Goal: Check status: Check status

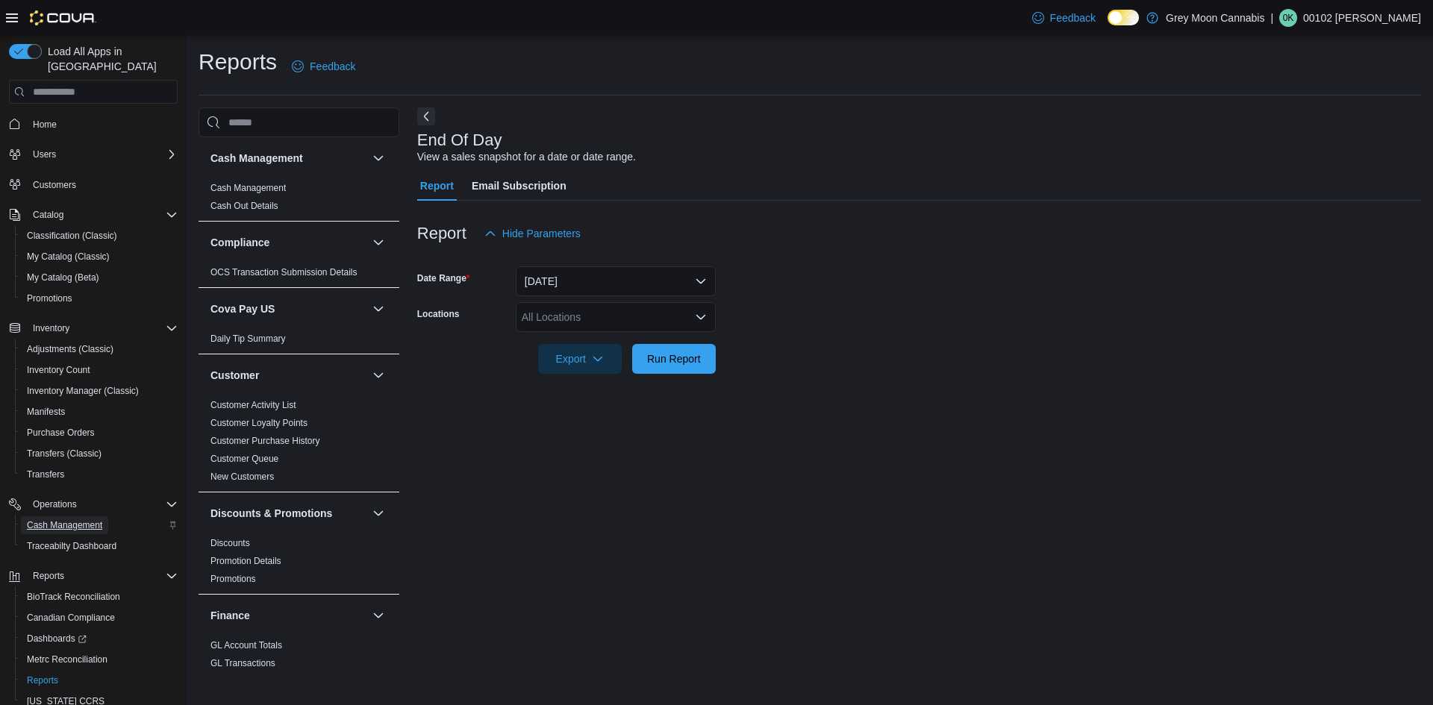
click at [98, 519] on span "Cash Management" at bounding box center [64, 525] width 75 height 12
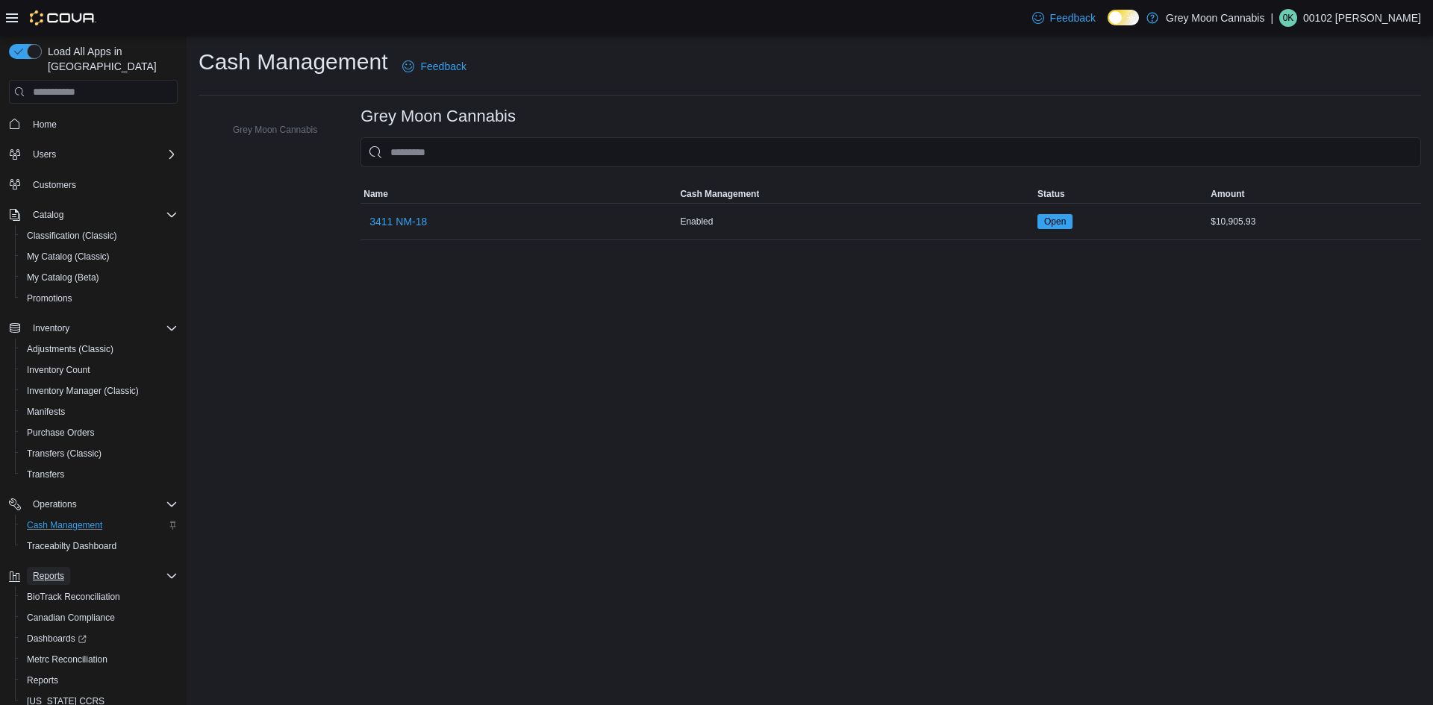
click at [69, 567] on button "Reports" at bounding box center [48, 576] width 43 height 18
click at [397, 216] on span "3411 NM-18" at bounding box center [397, 221] width 57 height 15
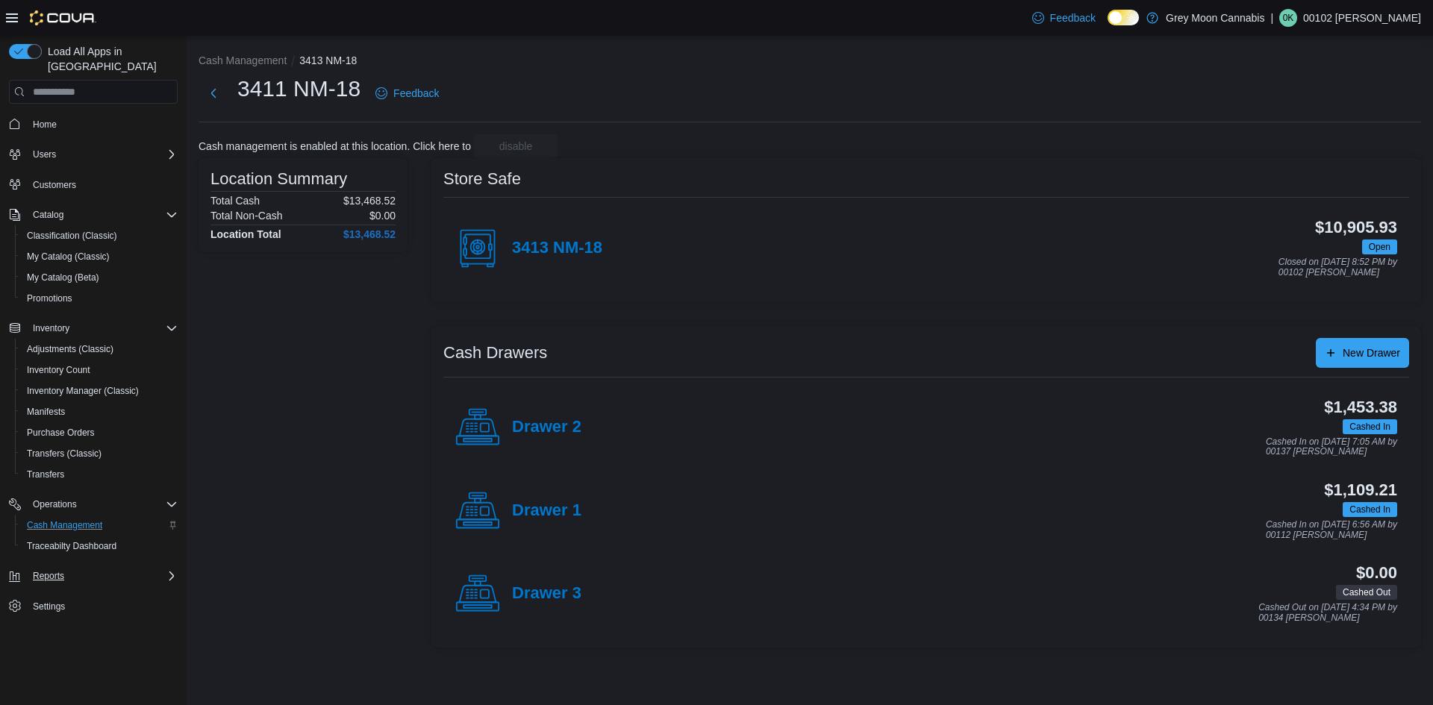
click at [560, 416] on div "Drawer 2" at bounding box center [518, 427] width 126 height 45
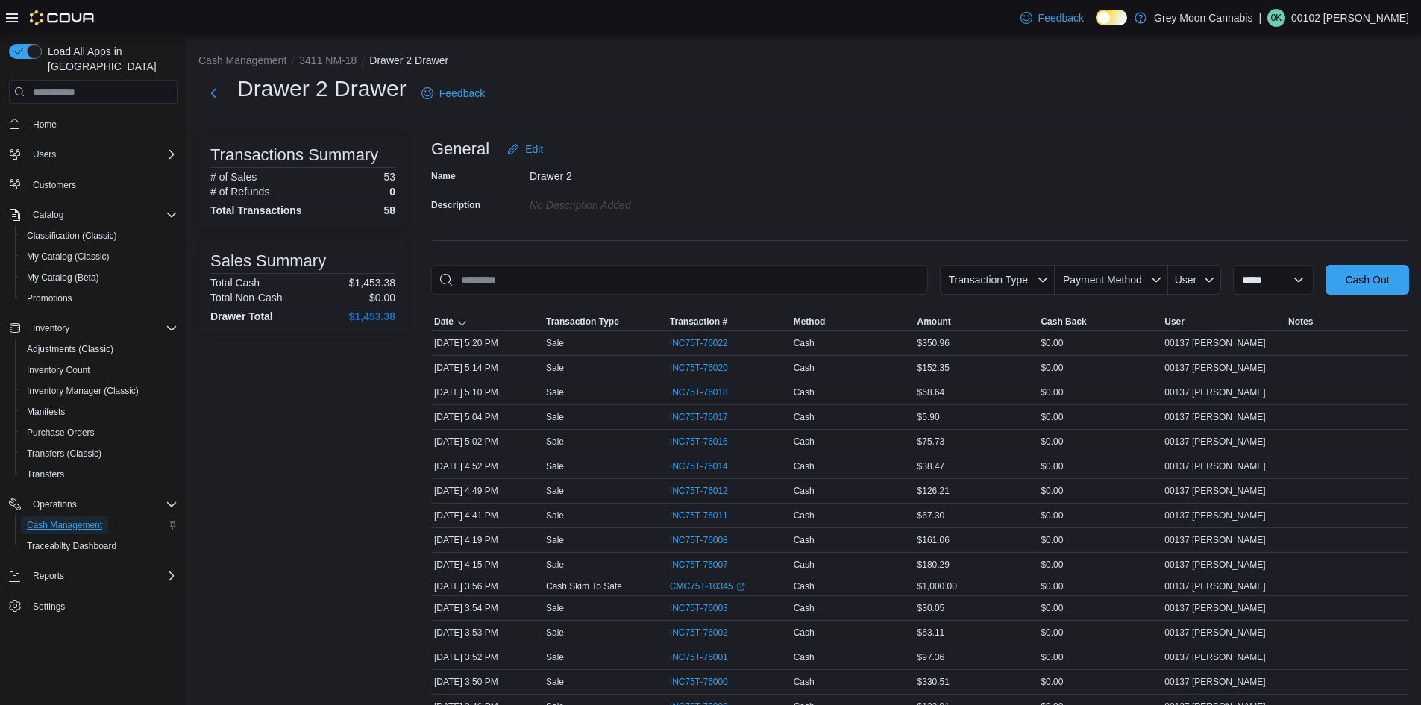
click at [75, 516] on span "Cash Management" at bounding box center [64, 525] width 75 height 18
